Goal: Contribute content

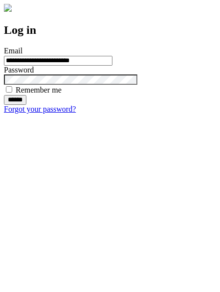
type input "**********"
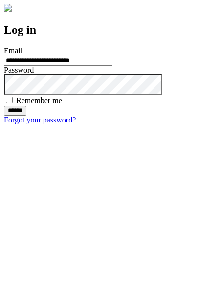
click at [26, 116] on input "******" at bounding box center [15, 111] width 23 height 10
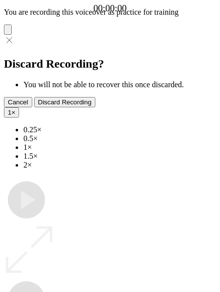
type input "**********"
